Goal: Task Accomplishment & Management: Use online tool/utility

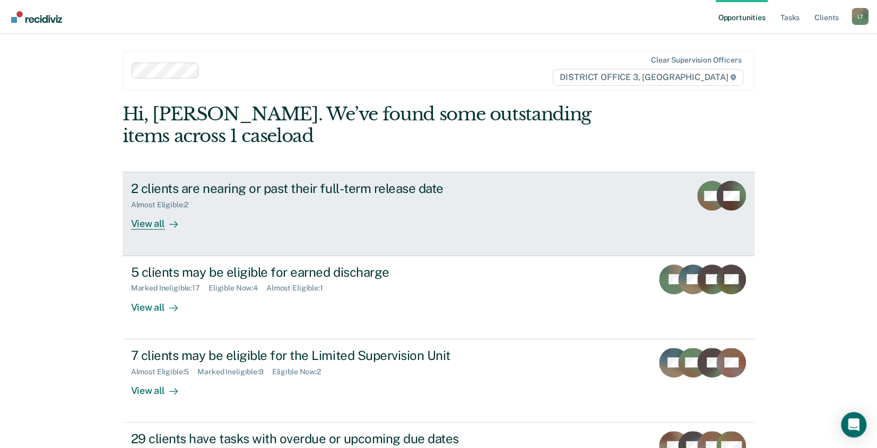
scroll to position [53, 0]
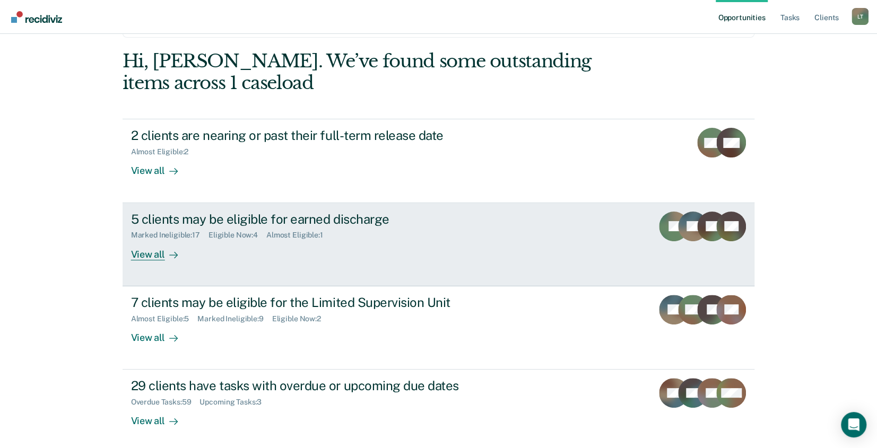
click at [223, 220] on div "5 clients may be eligible for earned discharge" at bounding box center [317, 219] width 372 height 15
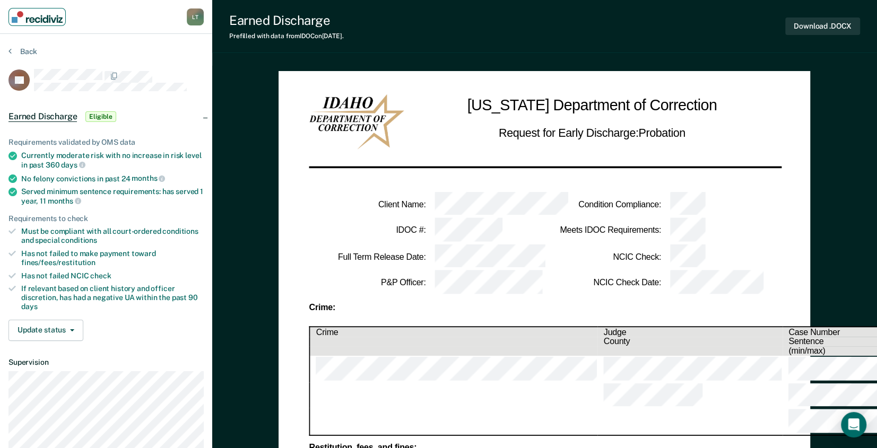
click at [37, 15] on img "Main navigation" at bounding box center [37, 17] width 51 height 12
